Goal: Navigation & Orientation: Find specific page/section

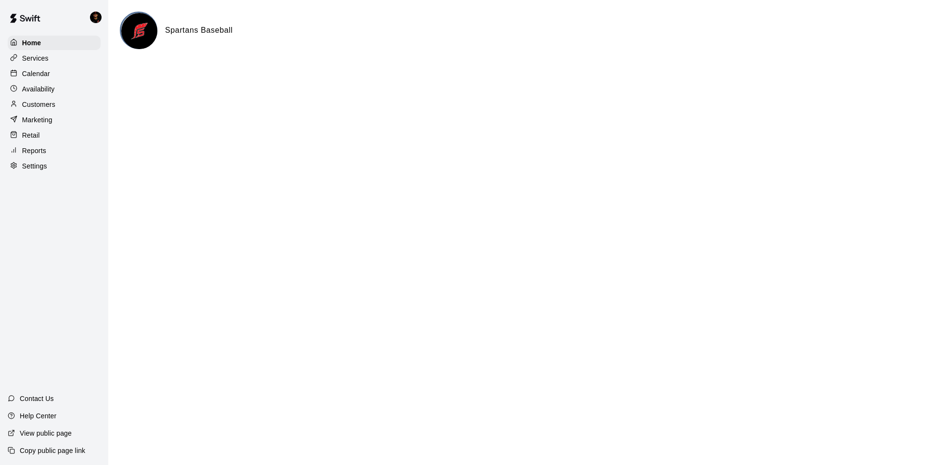
click at [177, 25] on h6 "Spartans Baseball" at bounding box center [199, 30] width 68 height 13
click at [177, 26] on h6 "Spartans Baseball" at bounding box center [199, 30] width 68 height 13
click at [177, 28] on h6 "Spartans Baseball" at bounding box center [199, 30] width 68 height 13
click at [169, 35] on h6 "Spartans Baseball" at bounding box center [199, 30] width 68 height 13
click at [151, 33] on img at bounding box center [139, 31] width 36 height 36
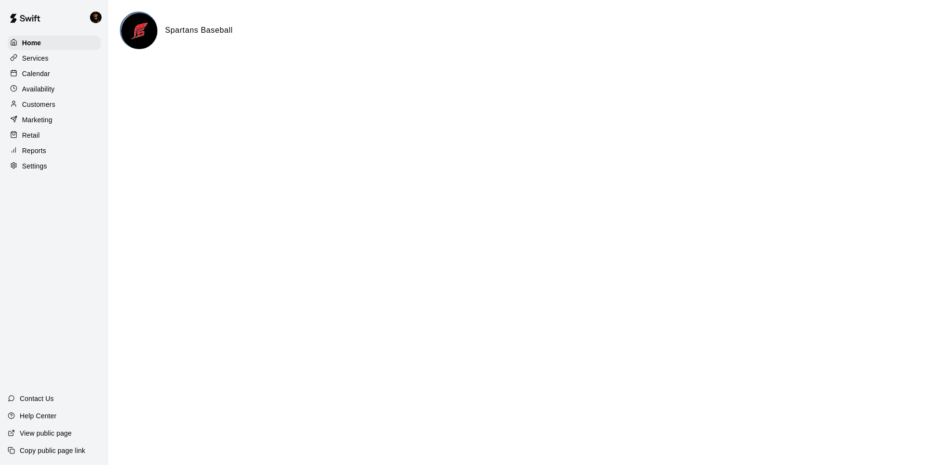
click at [144, 31] on img at bounding box center [139, 31] width 36 height 36
click at [34, 159] on div "Settings" at bounding box center [54, 166] width 93 height 14
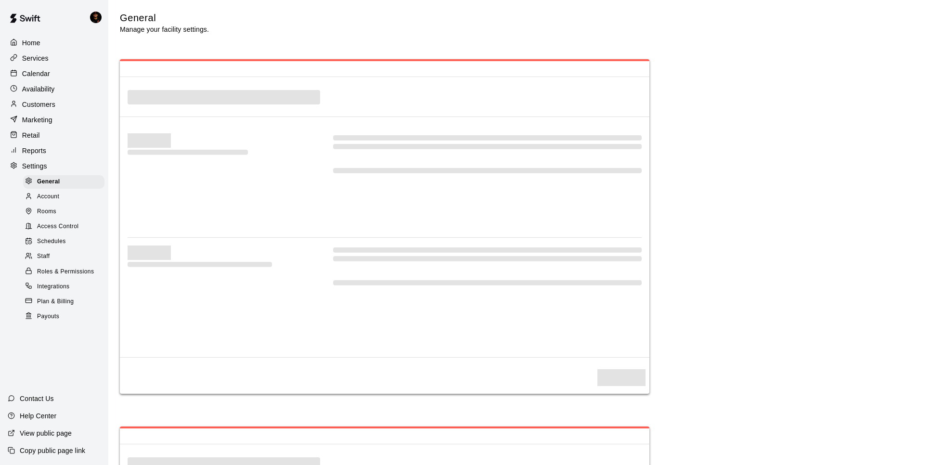
select select "**"
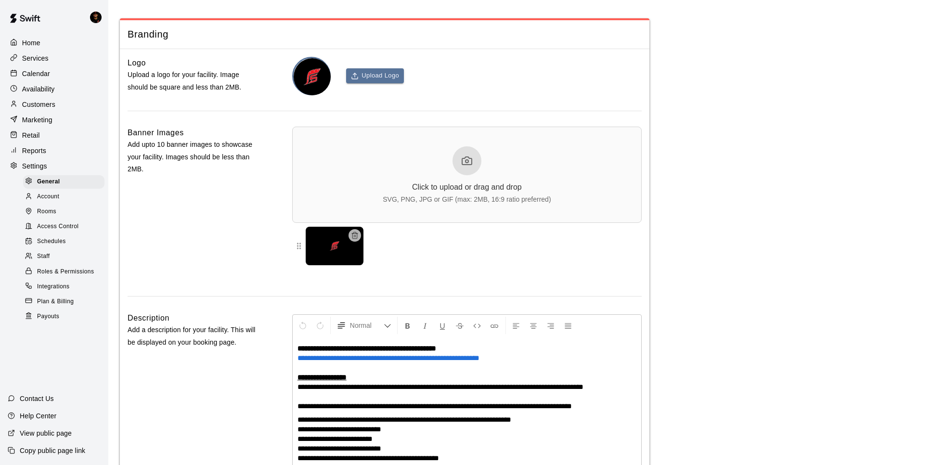
scroll to position [1979, 0]
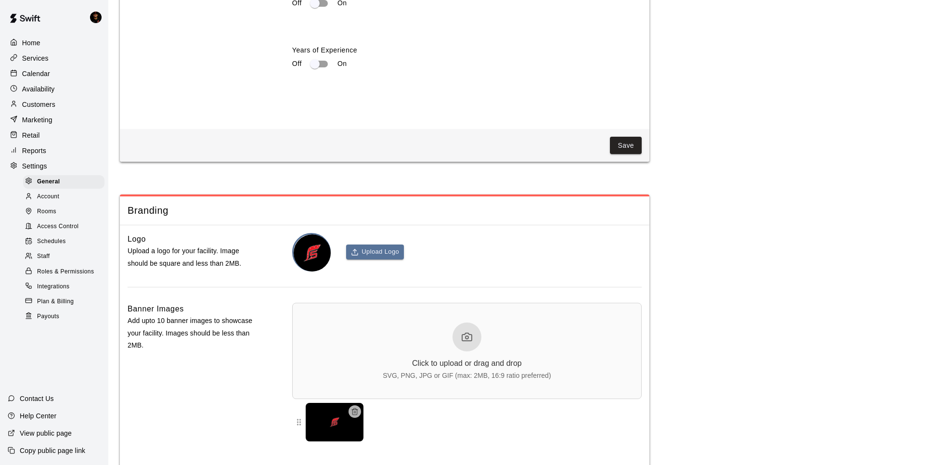
click at [63, 432] on p "View public page" at bounding box center [46, 434] width 52 height 10
click at [48, 36] on div "Home" at bounding box center [54, 43] width 93 height 14
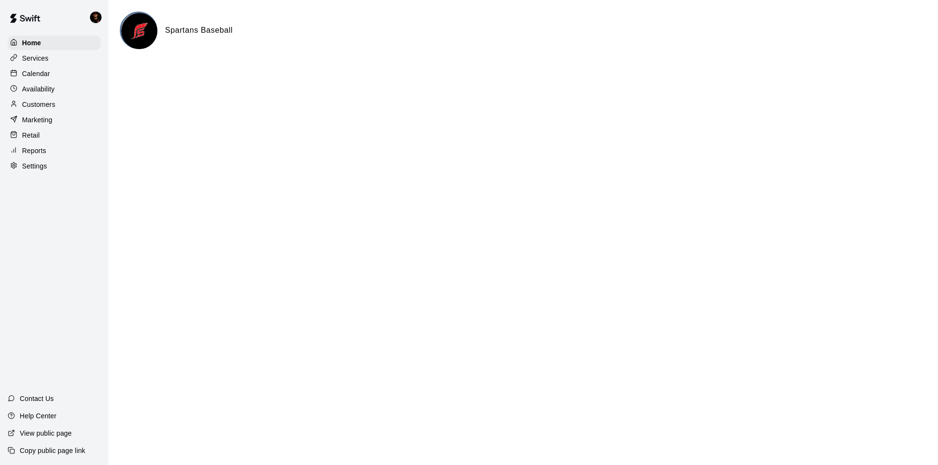
click at [31, 62] on p "Services" at bounding box center [35, 58] width 26 height 10
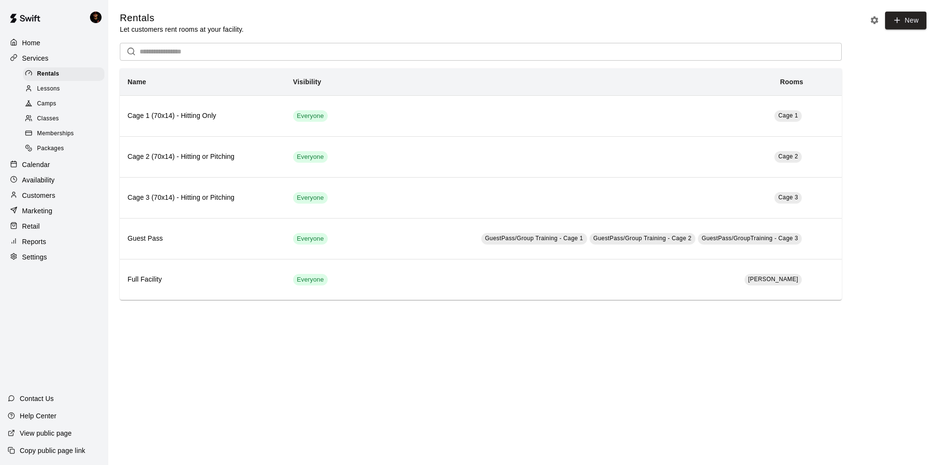
click at [42, 118] on span "Classes" at bounding box center [48, 119] width 22 height 10
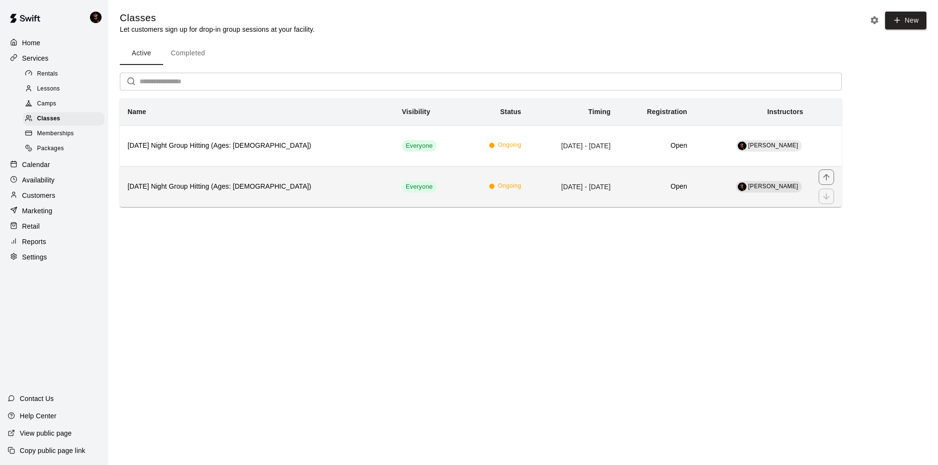
click at [208, 178] on th "[DATE] Night Group Hitting (Ages: [DEMOGRAPHIC_DATA])" at bounding box center [257, 186] width 274 height 41
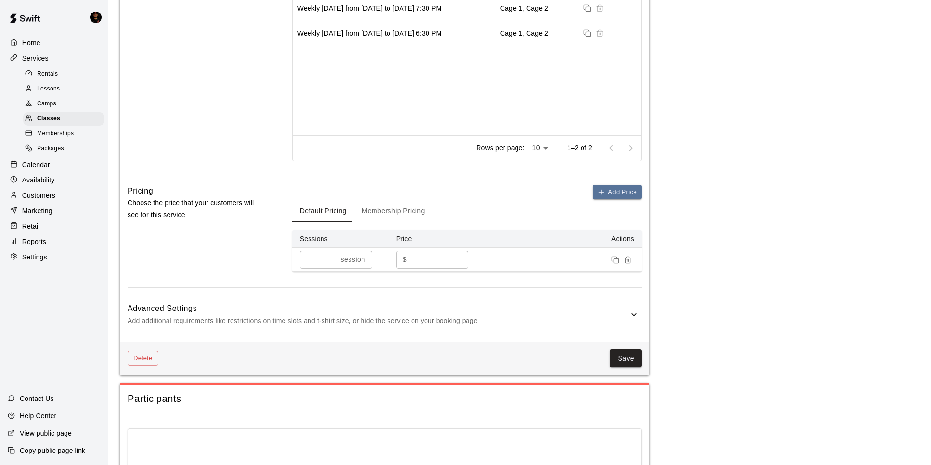
scroll to position [101, 0]
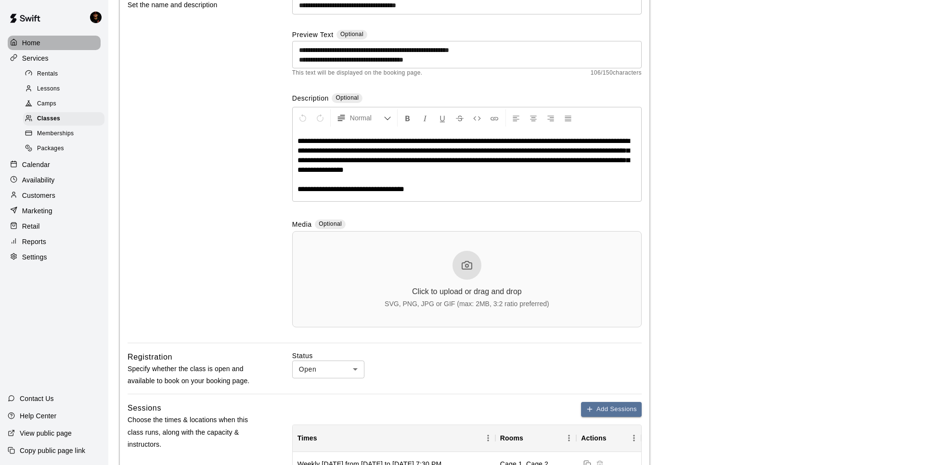
click at [61, 41] on div "Home" at bounding box center [54, 43] width 93 height 14
